Goal: Find specific page/section

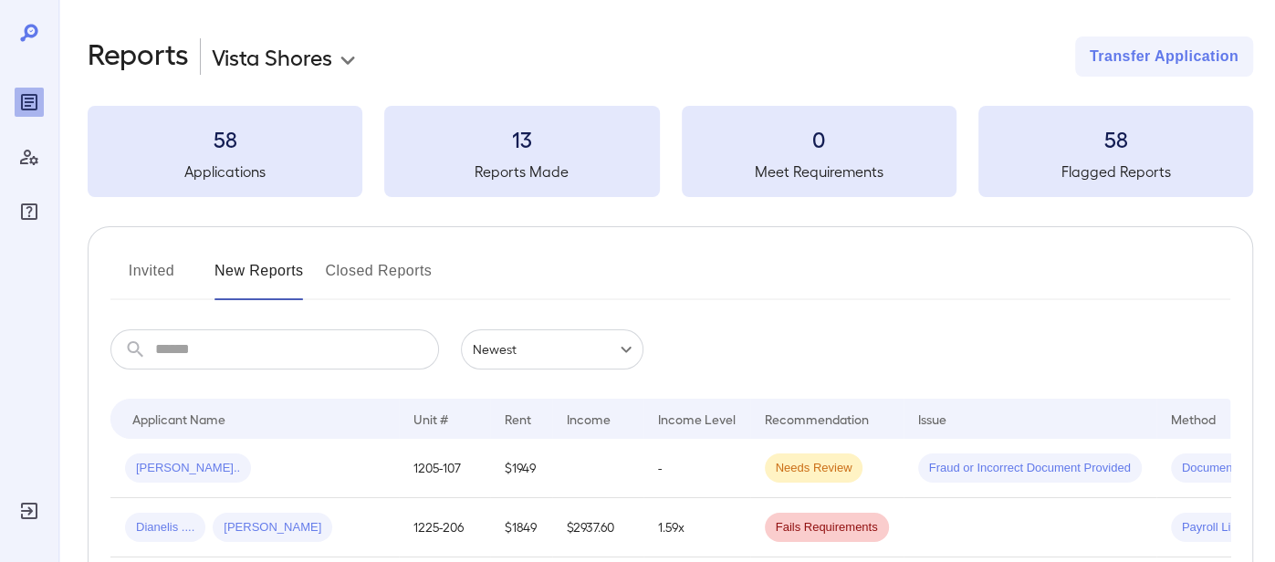
click at [286, 61] on body "**********" at bounding box center [637, 281] width 1275 height 562
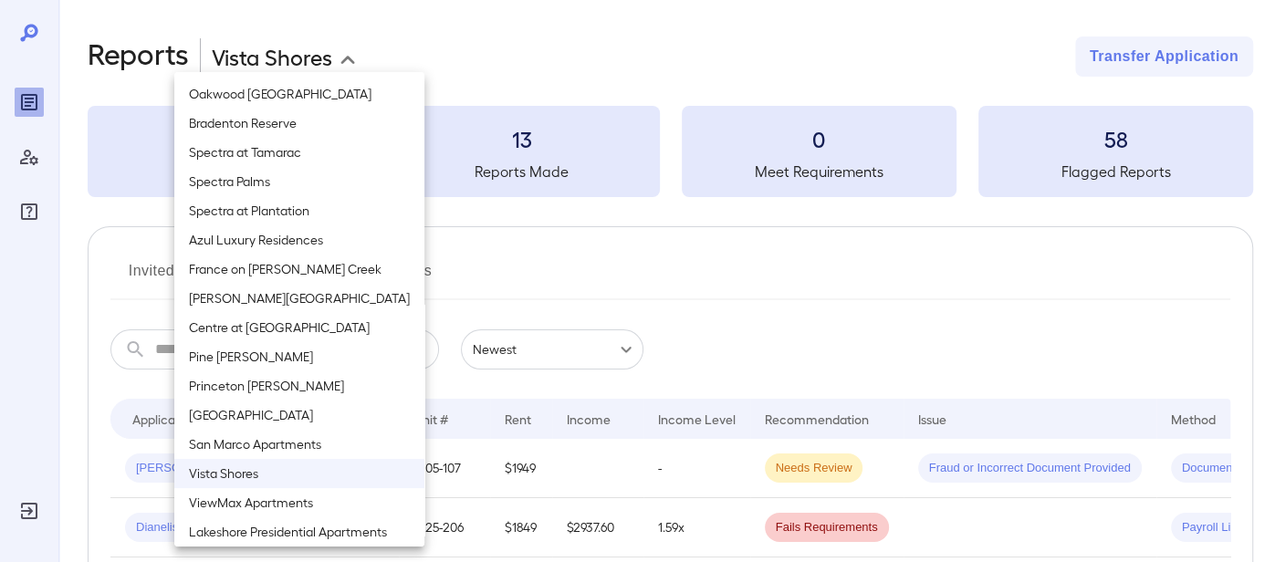
click at [244, 532] on li "Lakeshore Presidential Apartments" at bounding box center [299, 532] width 250 height 29
type input "**********"
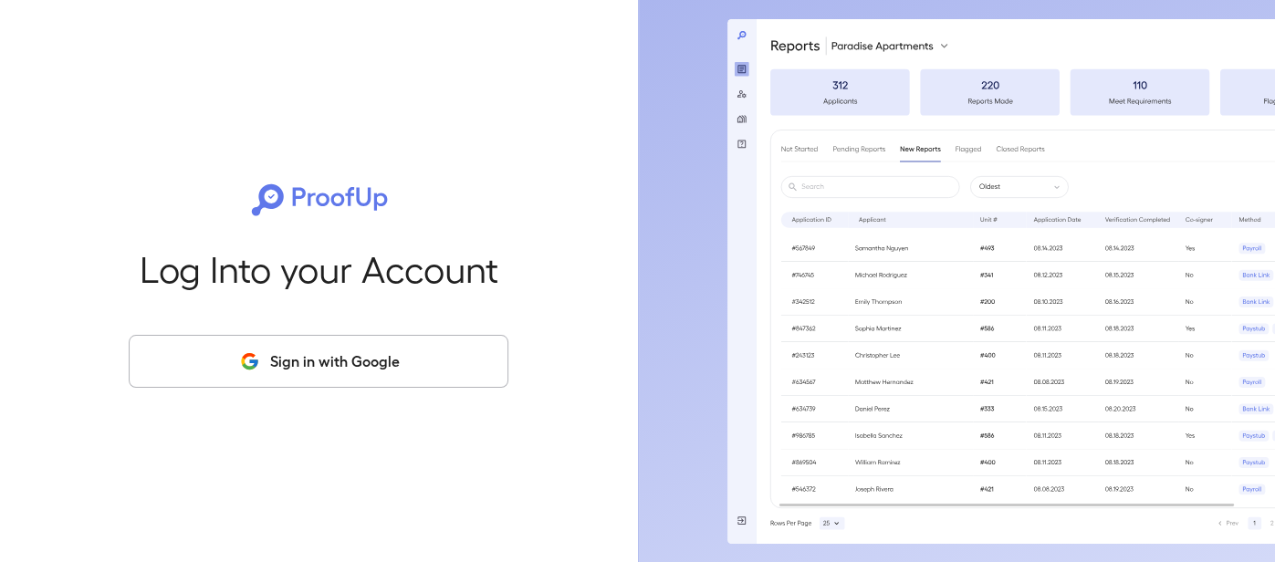
click at [427, 348] on button "Sign in with Google" at bounding box center [319, 361] width 380 height 53
